Goal: Transaction & Acquisition: Purchase product/service

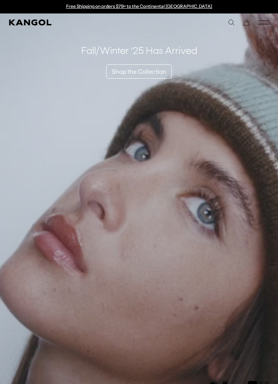
click at [262, 23] on icon "Mobile Menu" at bounding box center [263, 22] width 11 height 7
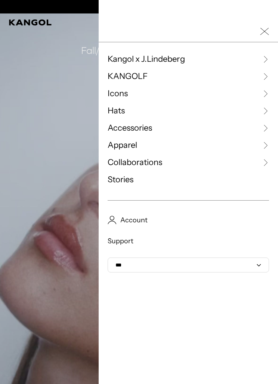
scroll to position [0, 154]
click at [0, 0] on div "POPUP Form" at bounding box center [0, 0] width 0 height 0
click at [219, 74] on link "KANGOLF" at bounding box center [189, 76] width 162 height 11
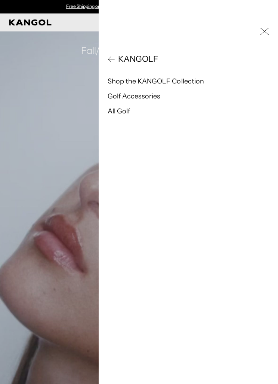
scroll to position [0, 0]
click at [115, 57] on span "KANGOLF" at bounding box center [136, 58] width 43 height 11
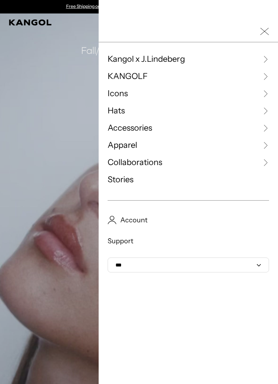
click at [126, 93] on span "Icons" at bounding box center [118, 93] width 20 height 11
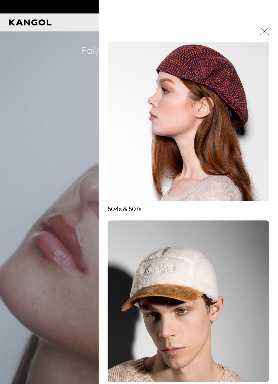
scroll to position [0, 154]
click at [217, 116] on img at bounding box center [189, 120] width 162 height 162
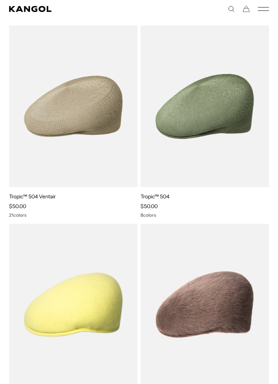
scroll to position [0, 154]
click at [0, 0] on img at bounding box center [0, 0] width 0 height 0
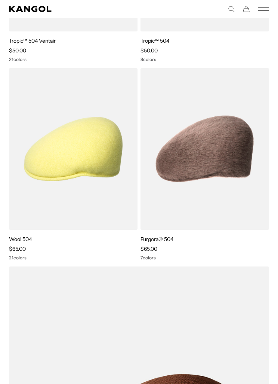
scroll to position [227, 0]
click at [0, 0] on img at bounding box center [0, 0] width 0 height 0
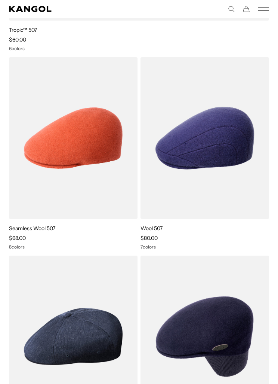
scroll to position [823, 0]
click at [0, 0] on img at bounding box center [0, 0] width 0 height 0
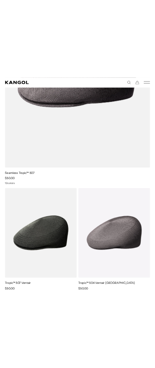
scroll to position [840, 0]
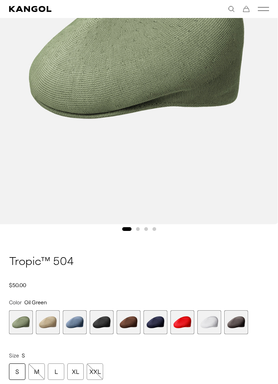
scroll to position [0, 154]
click at [50, 313] on span "2 of 9" at bounding box center [48, 322] width 24 height 24
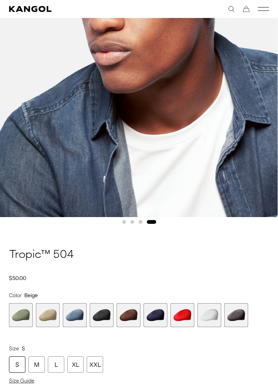
scroll to position [218, 0]
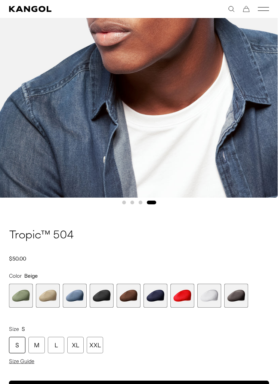
click at [140, 290] on span "5 of 9" at bounding box center [129, 295] width 24 height 24
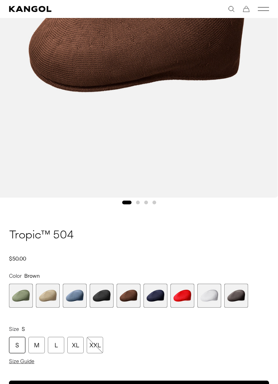
scroll to position [0, 154]
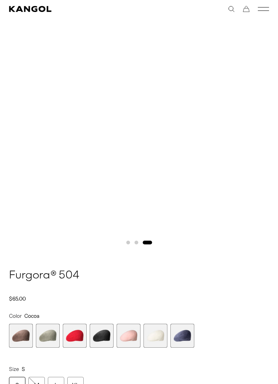
scroll to position [0, 154]
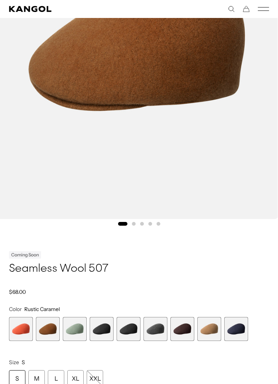
scroll to position [0, 154]
click at [218, 327] on span "8 of 9" at bounding box center [209, 329] width 24 height 24
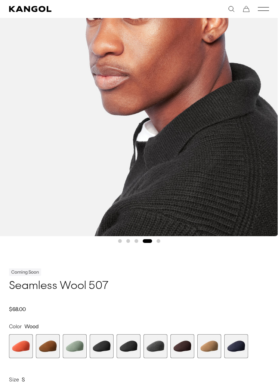
click at [166, 348] on span "6 of 9" at bounding box center [156, 346] width 24 height 24
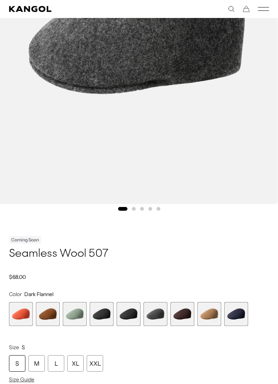
scroll to position [0, 154]
